Goal: Navigation & Orientation: Find specific page/section

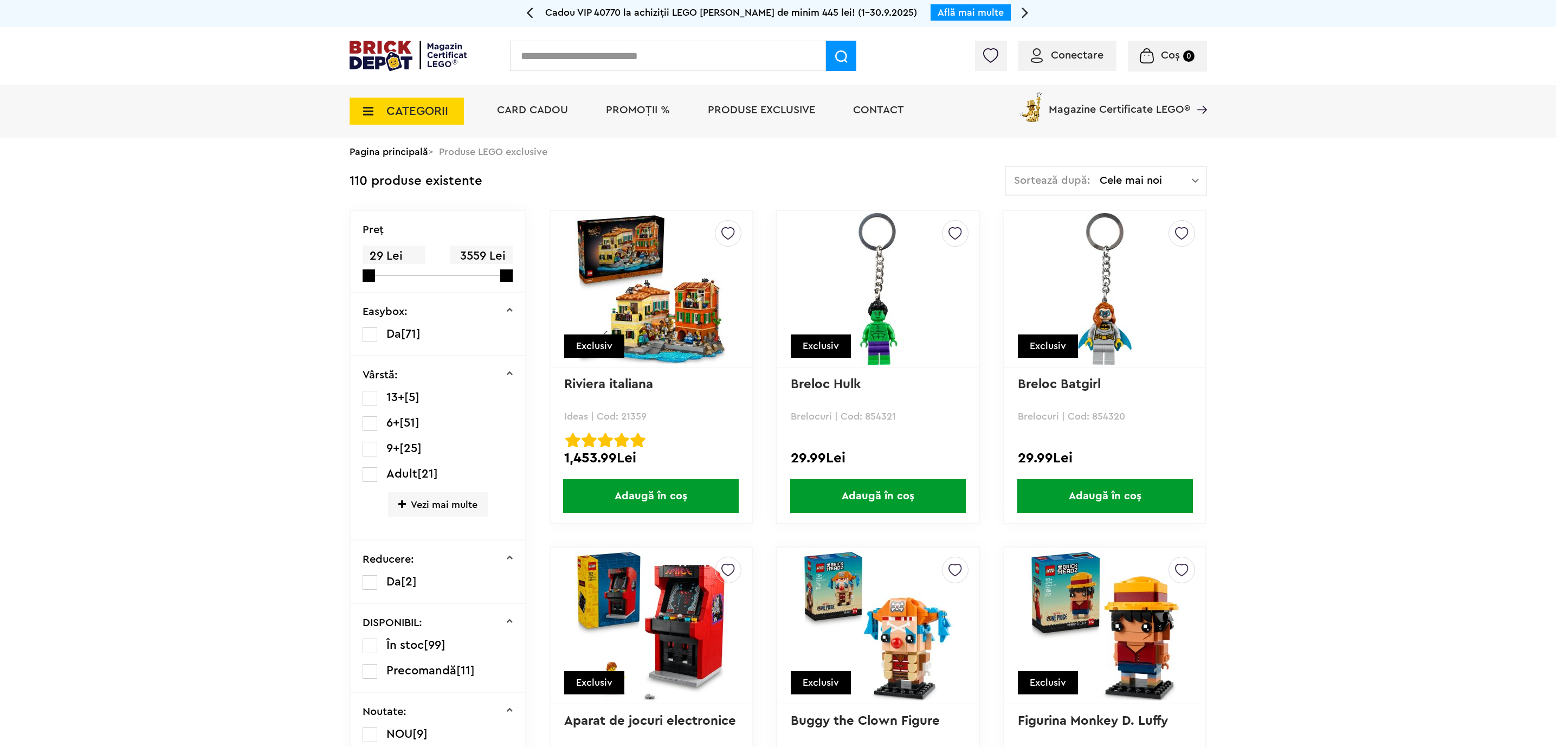
click at [597, 59] on input "text" at bounding box center [668, 56] width 316 height 30
type input "**********"
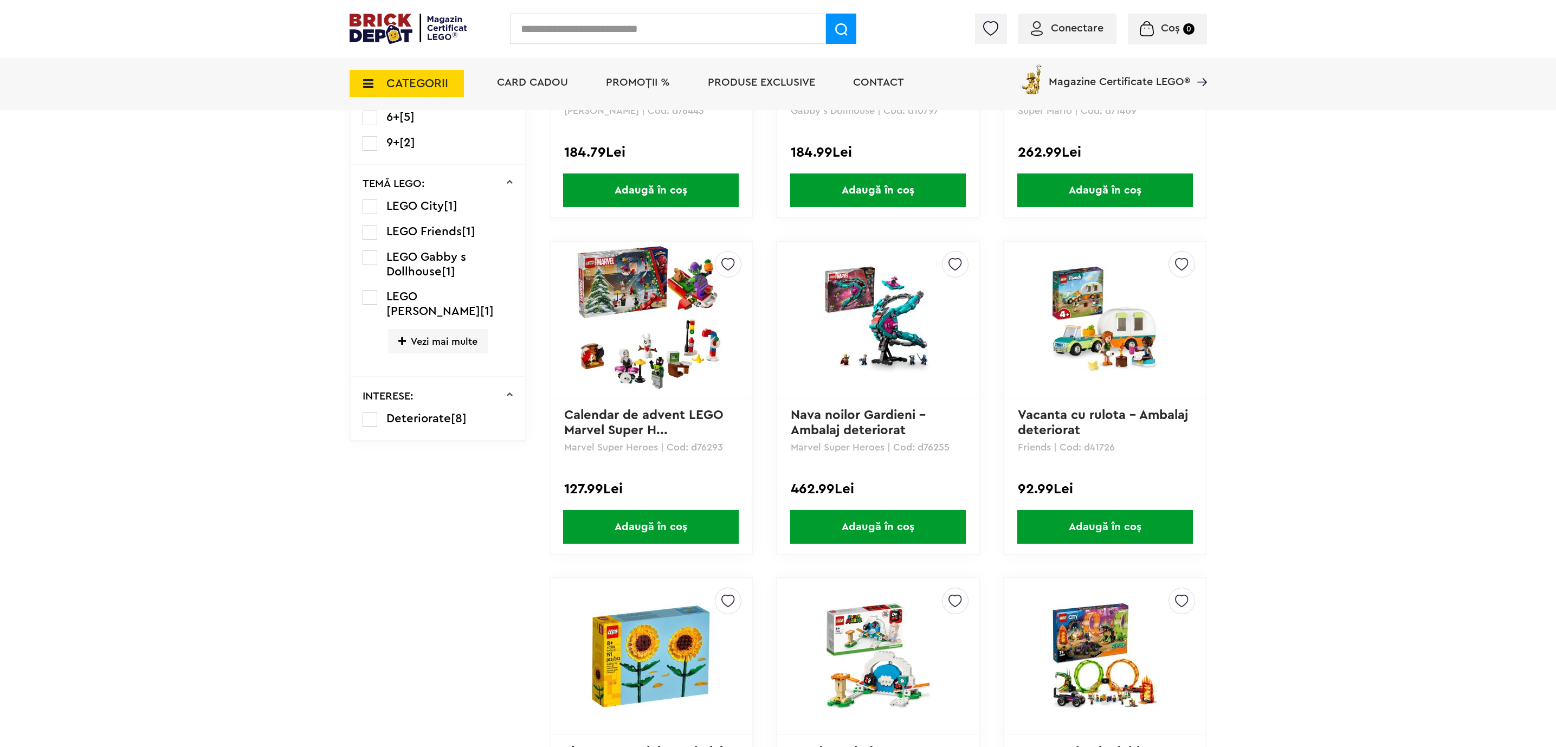
scroll to position [731, 0]
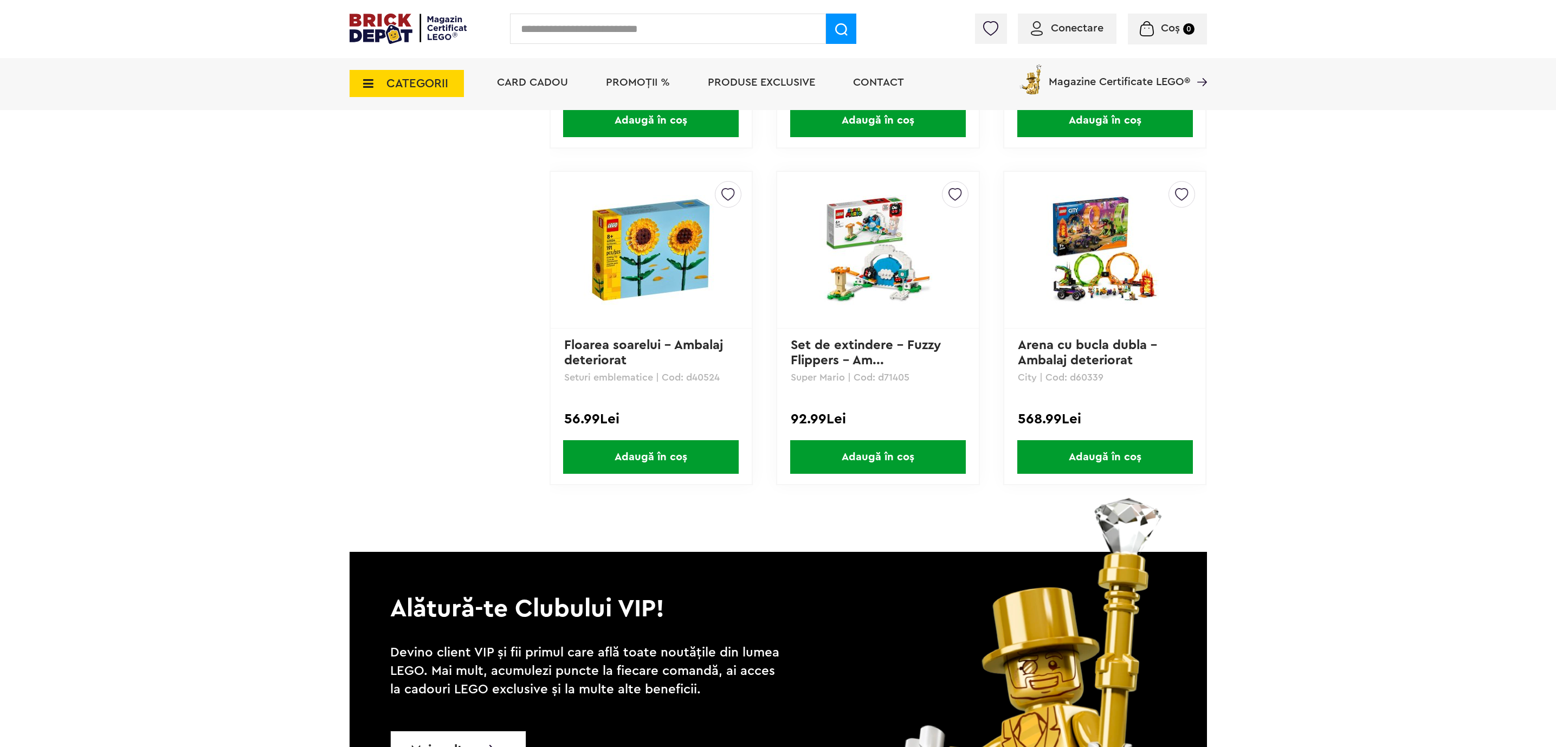
click at [549, 86] on span "Card Cadou" at bounding box center [532, 82] width 71 height 11
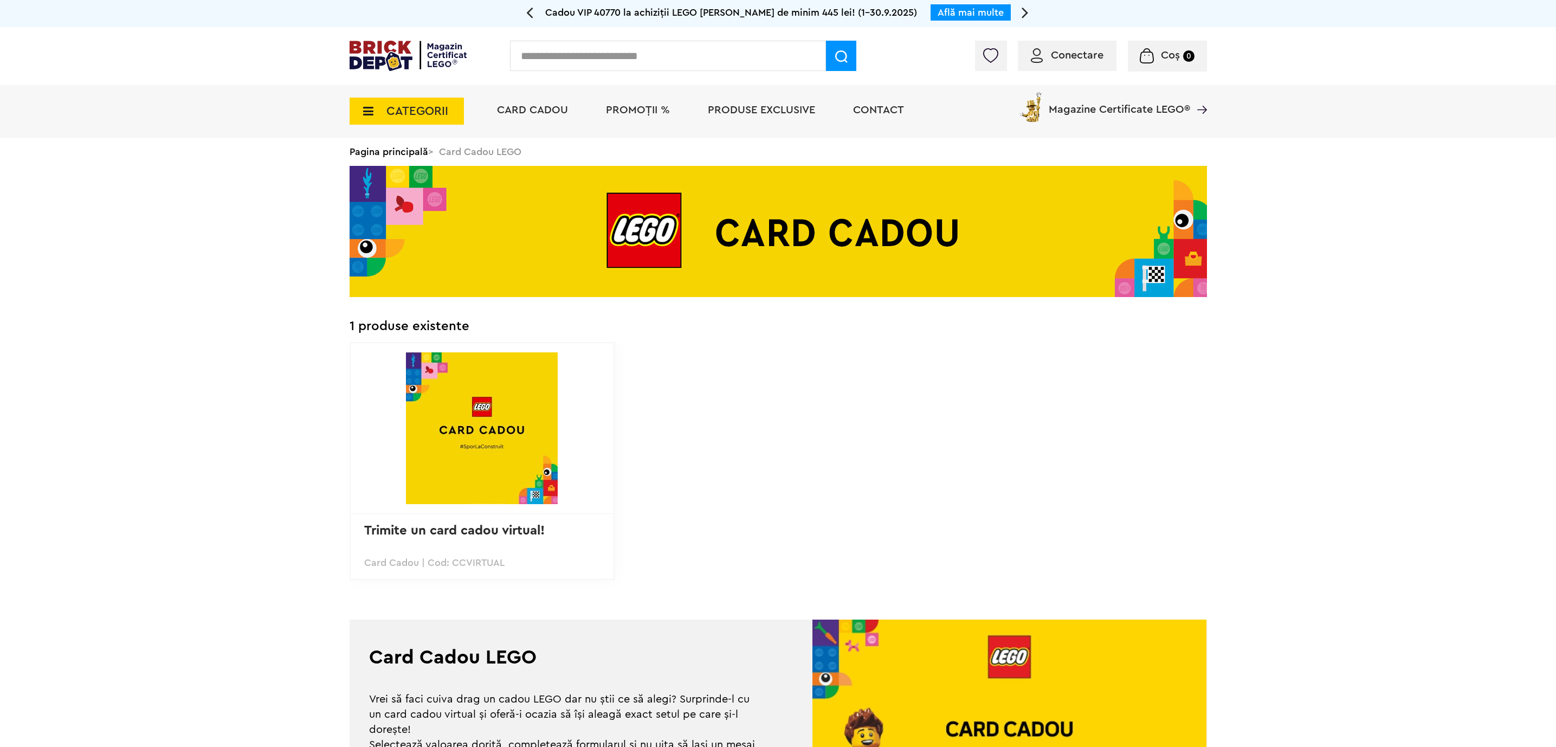
click at [714, 115] on span "Produse exclusive" at bounding box center [761, 110] width 107 height 11
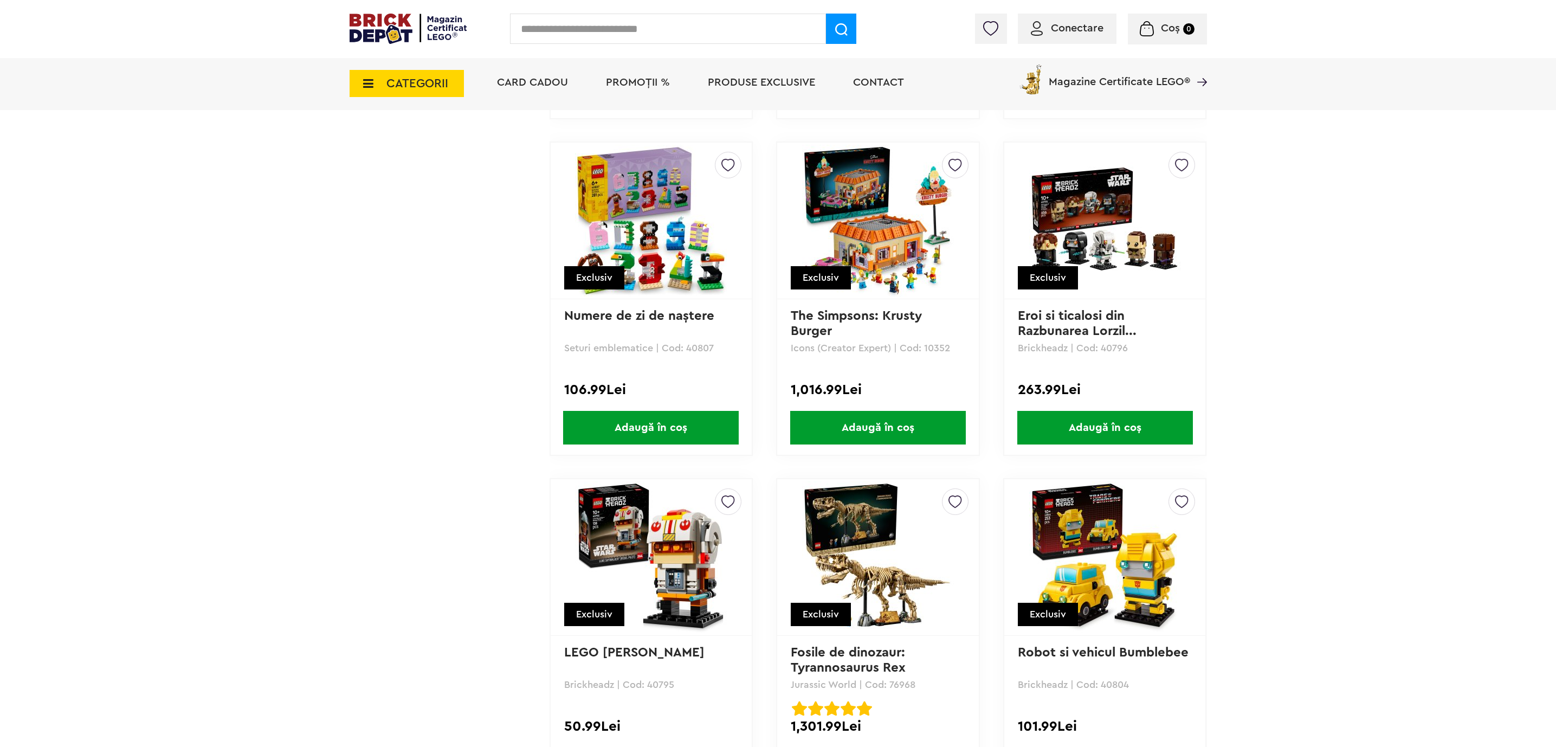
scroll to position [1788, 0]
